Goal: Find specific page/section: Find specific page/section

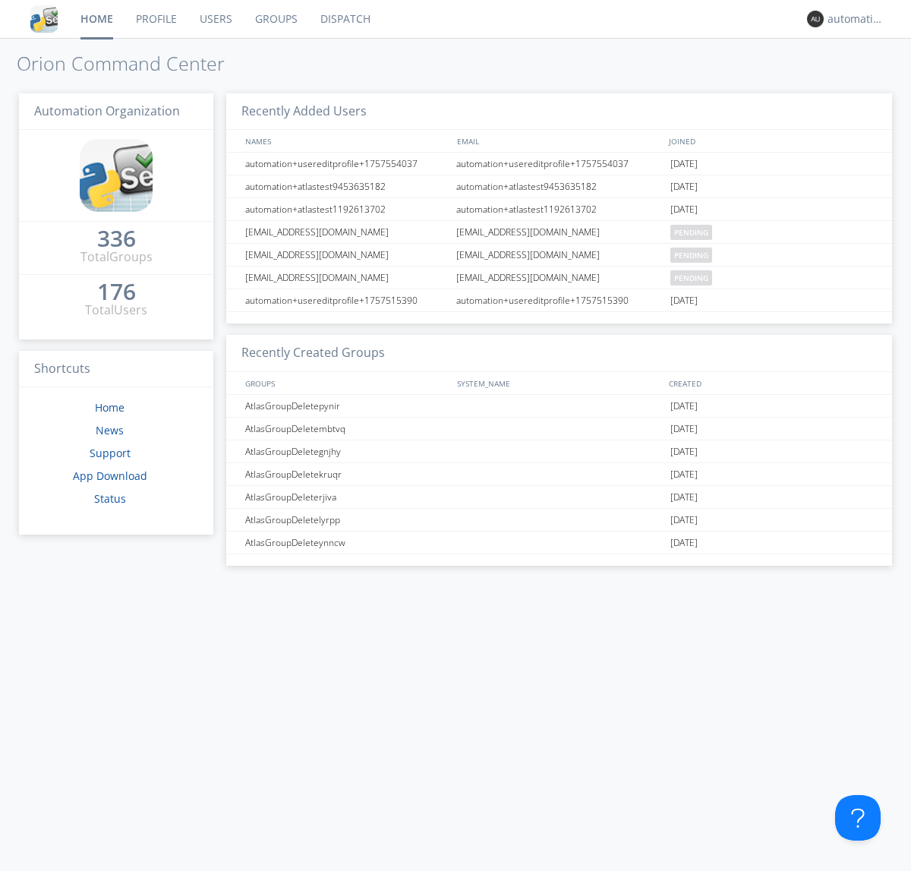
click at [344, 19] on link "Dispatch" at bounding box center [345, 19] width 73 height 38
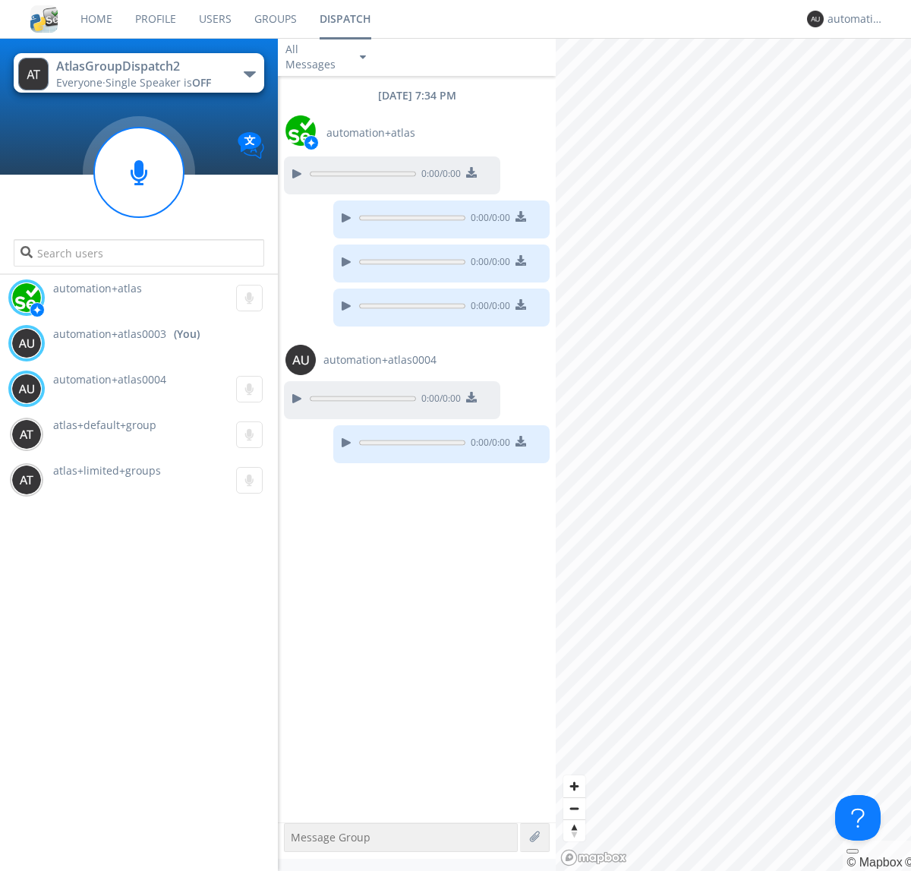
click at [249, 74] on div "button" at bounding box center [250, 74] width 12 height 6
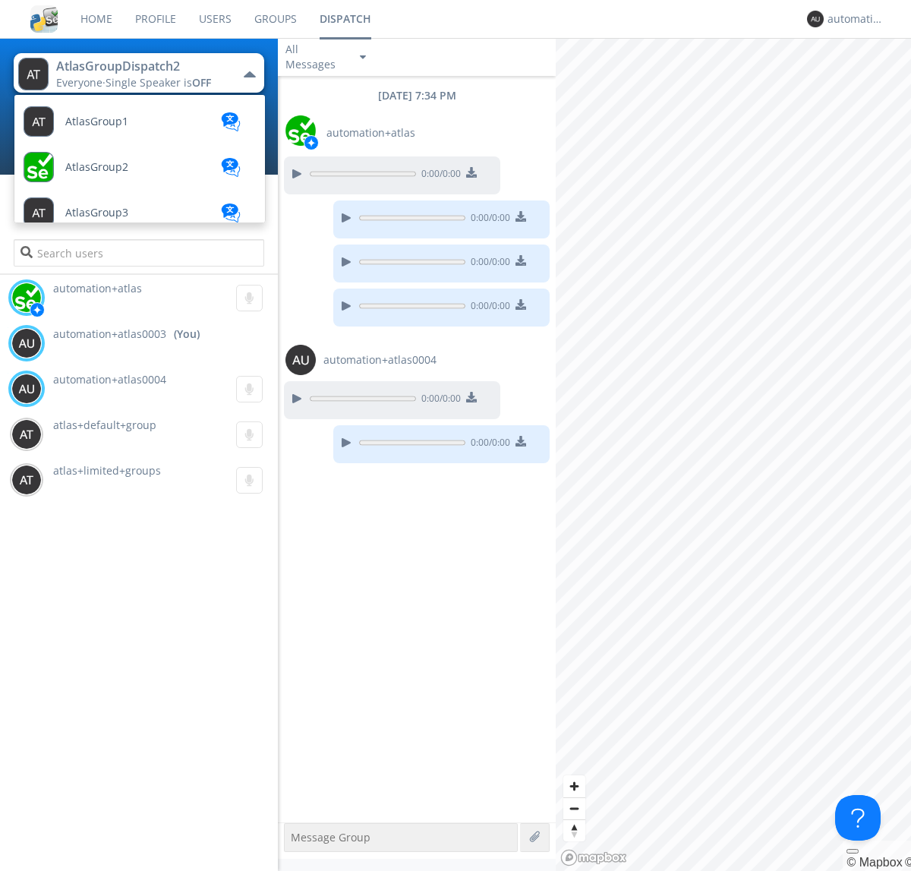
click at [118, 799] on span "AtlasGroupDispatch3" at bounding box center [119, 804] width 108 height 11
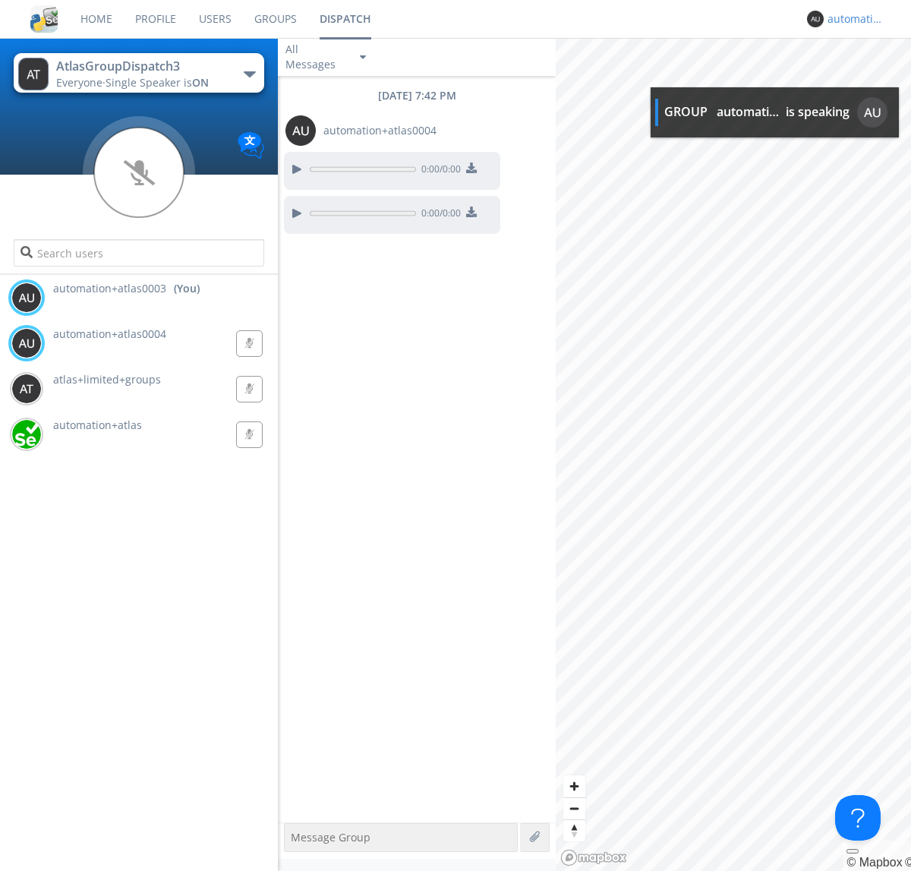
click at [852, 19] on div "automation+atlas0003" at bounding box center [855, 18] width 57 height 15
